Goal: Task Accomplishment & Management: Use online tool/utility

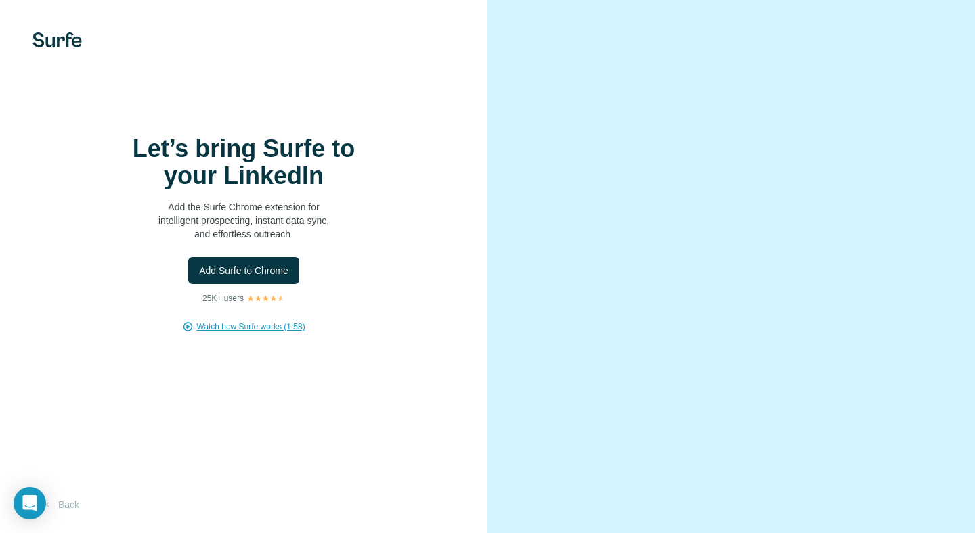
click at [245, 324] on span "Watch how Surfe works (1:58)" at bounding box center [250, 327] width 108 height 12
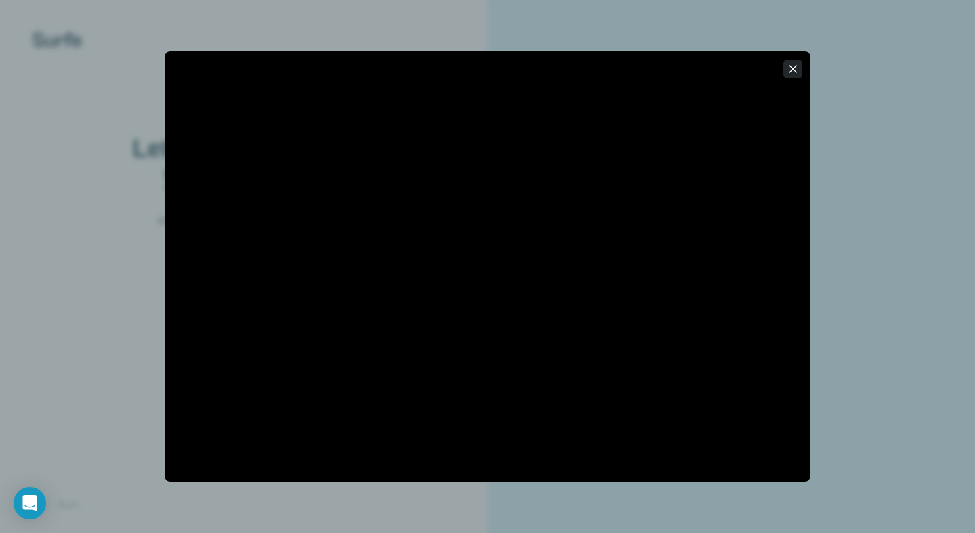
click at [789, 70] on icon "button" at bounding box center [793, 69] width 14 height 14
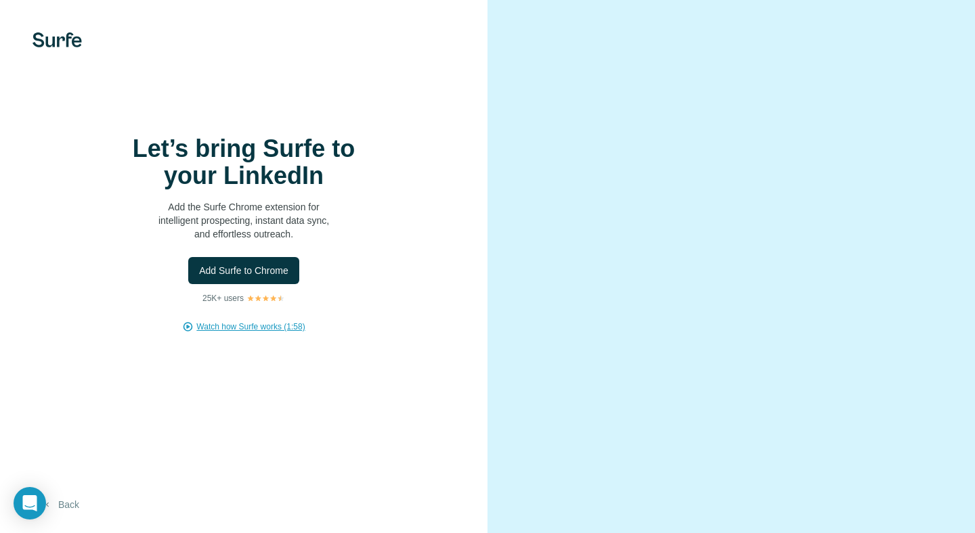
click at [75, 504] on button "Back" at bounding box center [60, 505] width 56 height 24
click at [276, 278] on button "Add Surfe to Chrome" at bounding box center [243, 270] width 111 height 27
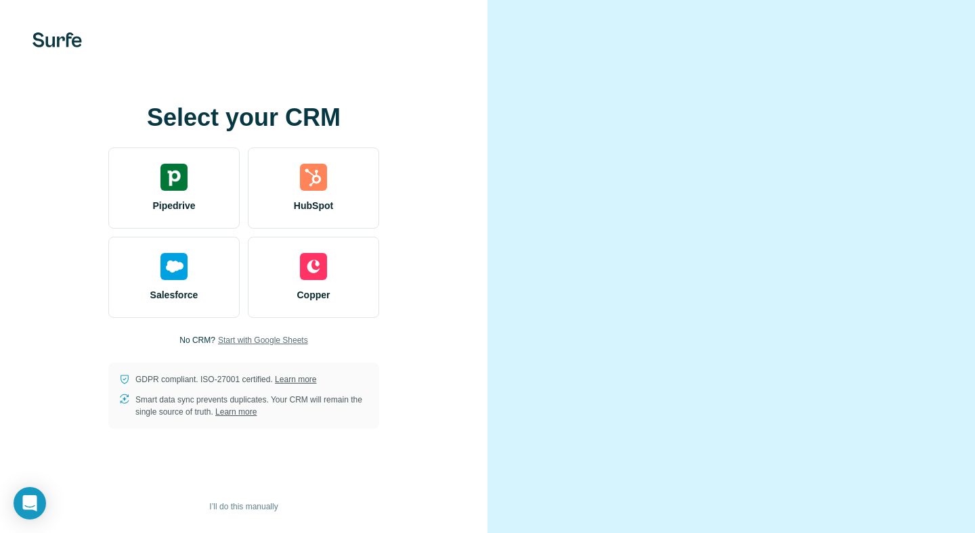
click at [255, 342] on span "Start with Google Sheets" at bounding box center [263, 340] width 90 height 12
